Goal: Find specific page/section: Find specific page/section

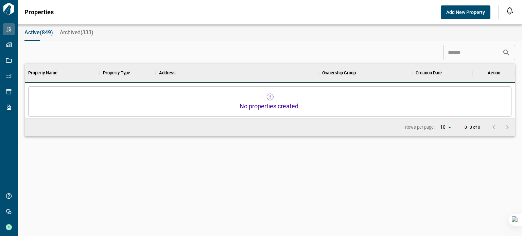
scroll to position [5, 3]
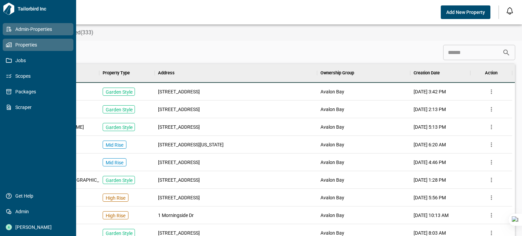
click at [29, 45] on span "Properties" at bounding box center [39, 44] width 55 height 7
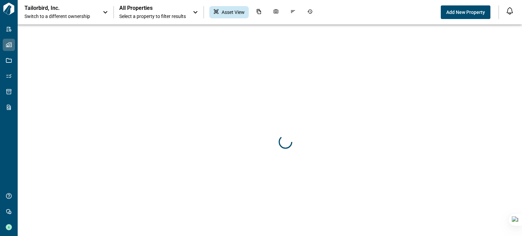
click at [101, 17] on div "Tailorbird, Inc. Switch to a different ownership" at bounding box center [66, 12] width 85 height 15
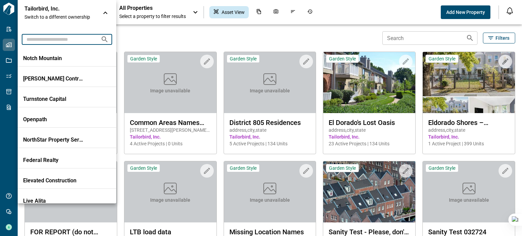
click at [82, 39] on input "text" at bounding box center [58, 39] width 73 height 13
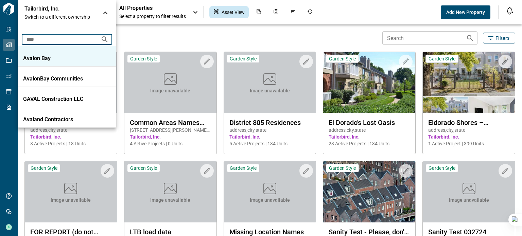
type input "****"
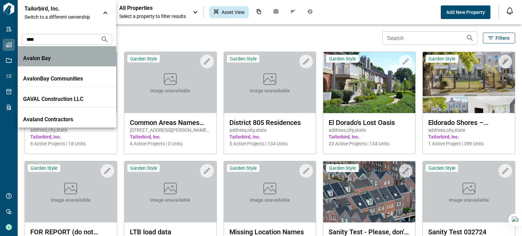
click at [29, 53] on li "Avalon Bay" at bounding box center [67, 56] width 99 height 20
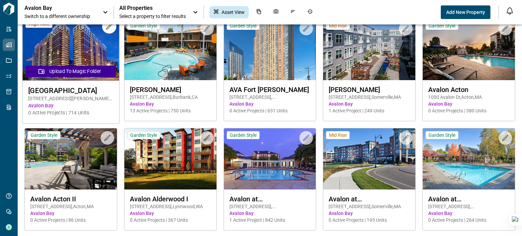
scroll to position [34, 0]
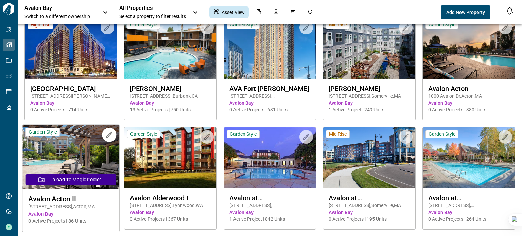
click at [63, 152] on img at bounding box center [70, 157] width 97 height 64
